Goal: Task Accomplishment & Management: Manage account settings

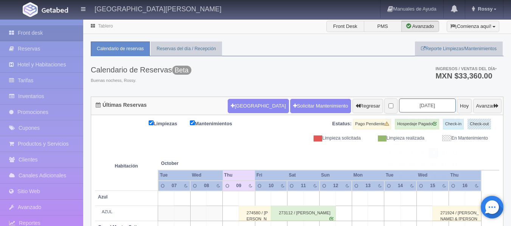
click at [437, 104] on input "2025-10-09" at bounding box center [427, 106] width 57 height 14
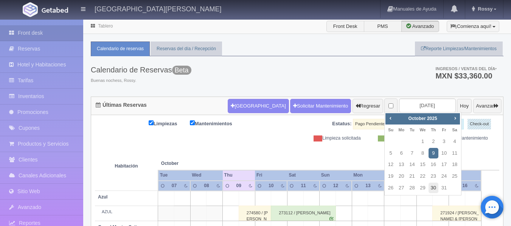
click at [434, 189] on link "30" at bounding box center [433, 188] width 10 height 11
type input "[DATE]"
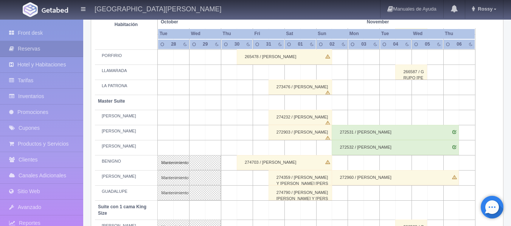
scroll to position [227, 0]
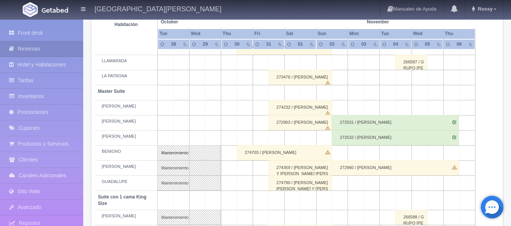
click at [309, 150] on div "274703 / [PERSON_NAME]" at bounding box center [284, 153] width 95 height 15
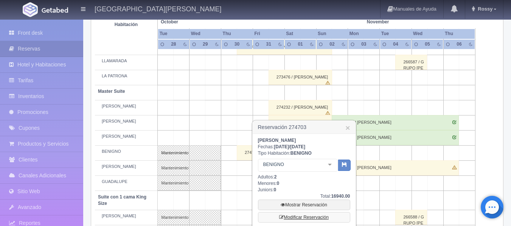
click at [319, 219] on link "Modificar Reservación" at bounding box center [304, 217] width 92 height 11
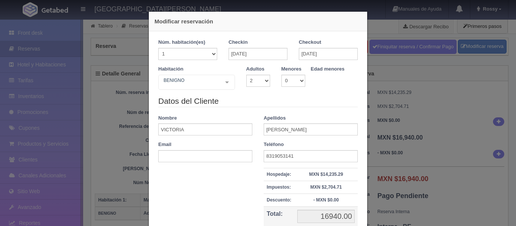
select select "2"
click at [109, 107] on div "Modificar reservación Núm. habitación(es) 1 2 3 4 5 6 7 8 9 10 11 12 13 14 15 1…" at bounding box center [258, 113] width 516 height 226
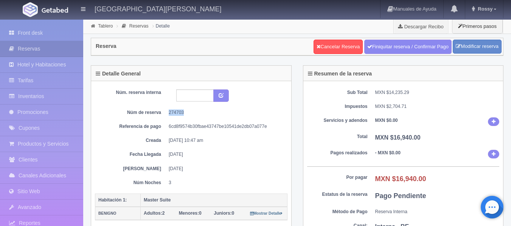
drag, startPoint x: 169, startPoint y: 112, endPoint x: 184, endPoint y: 113, distance: 14.4
click at [184, 113] on dd "274703" at bounding box center [225, 113] width 113 height 6
copy dd "274703"
